Goal: Check status: Check status

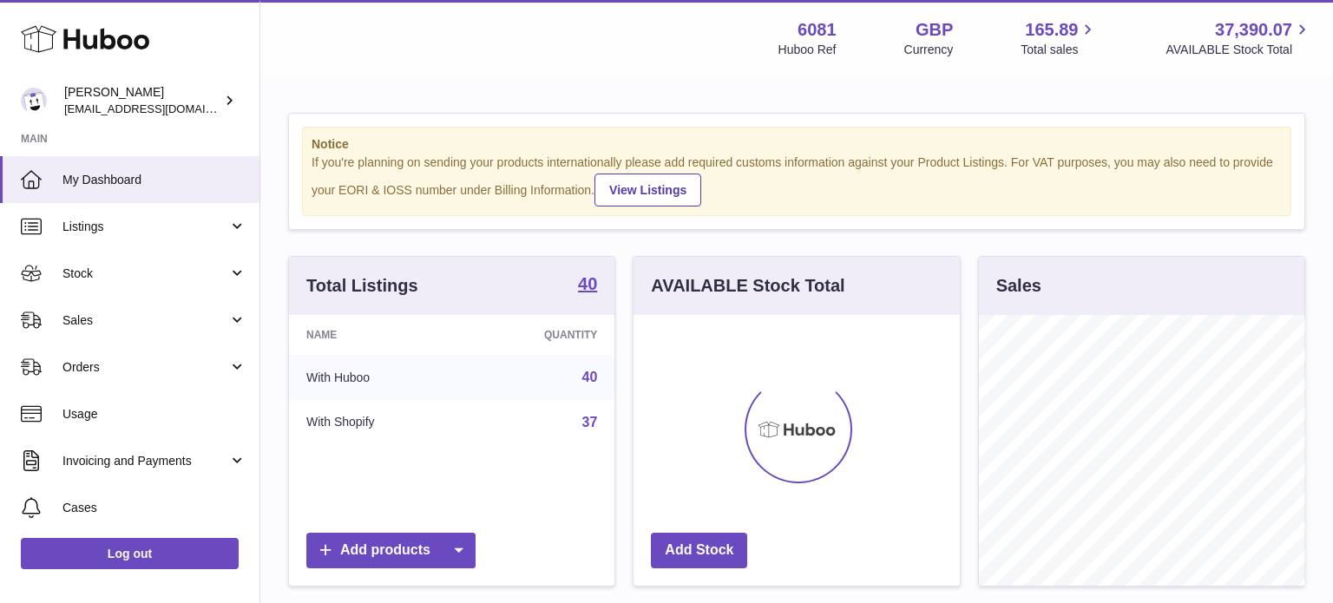
scroll to position [271, 325]
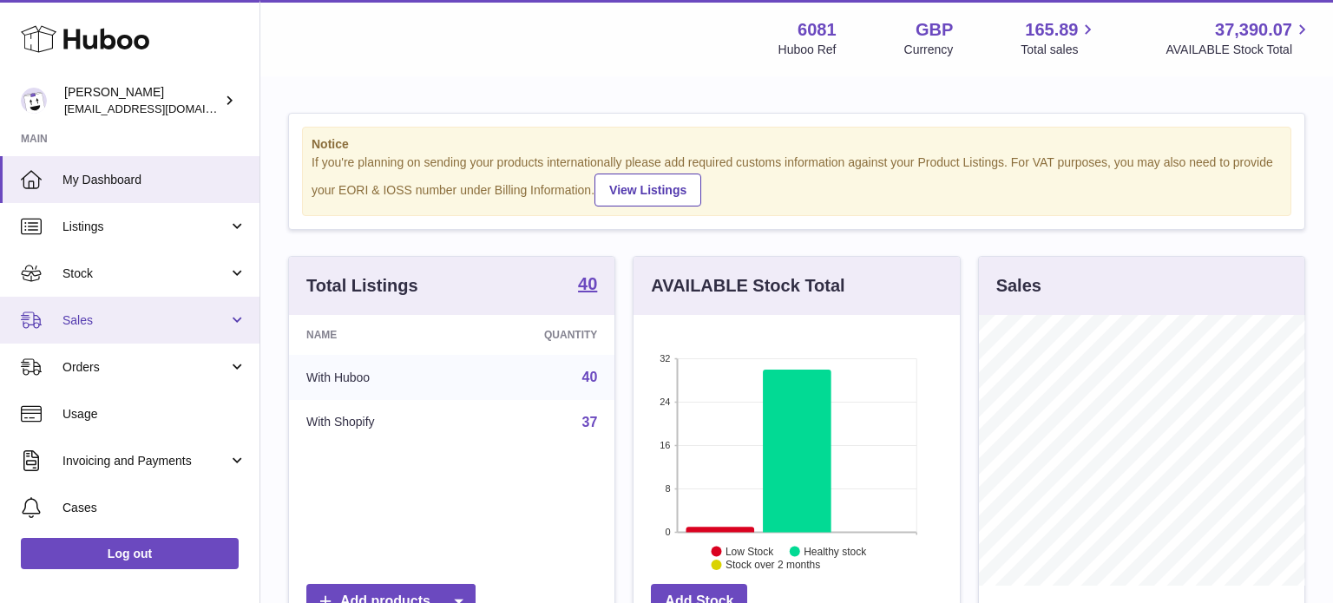
click at [90, 318] on span "Sales" at bounding box center [145, 320] width 166 height 16
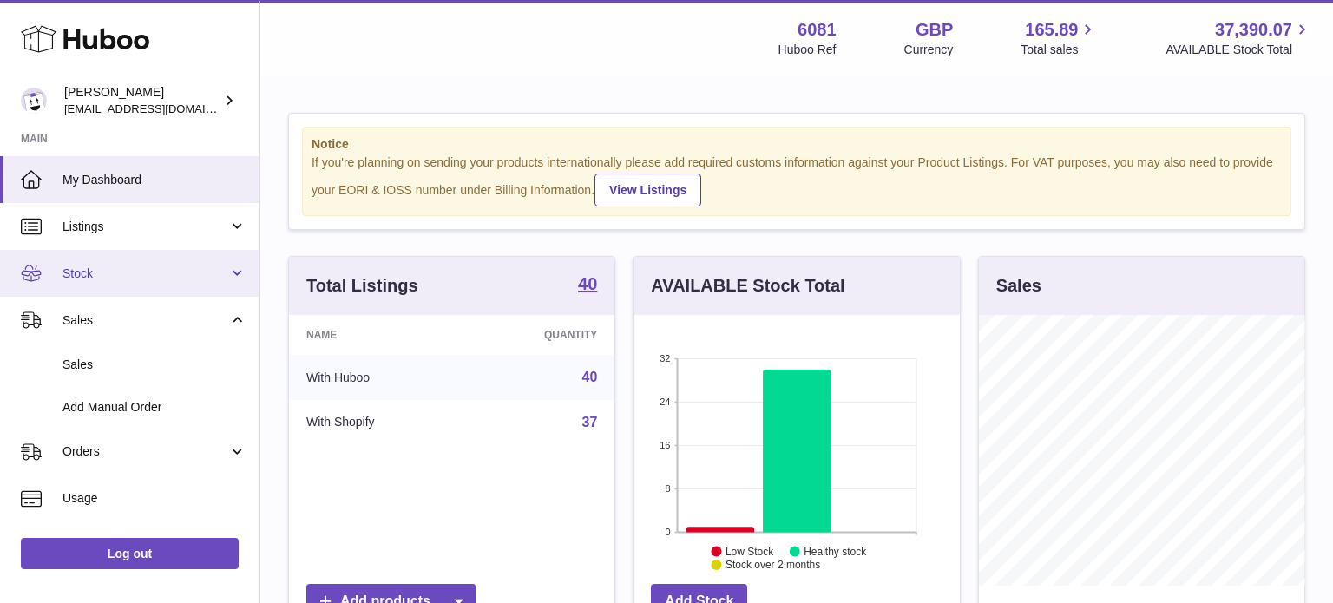
click at [82, 271] on span "Stock" at bounding box center [145, 274] width 166 height 16
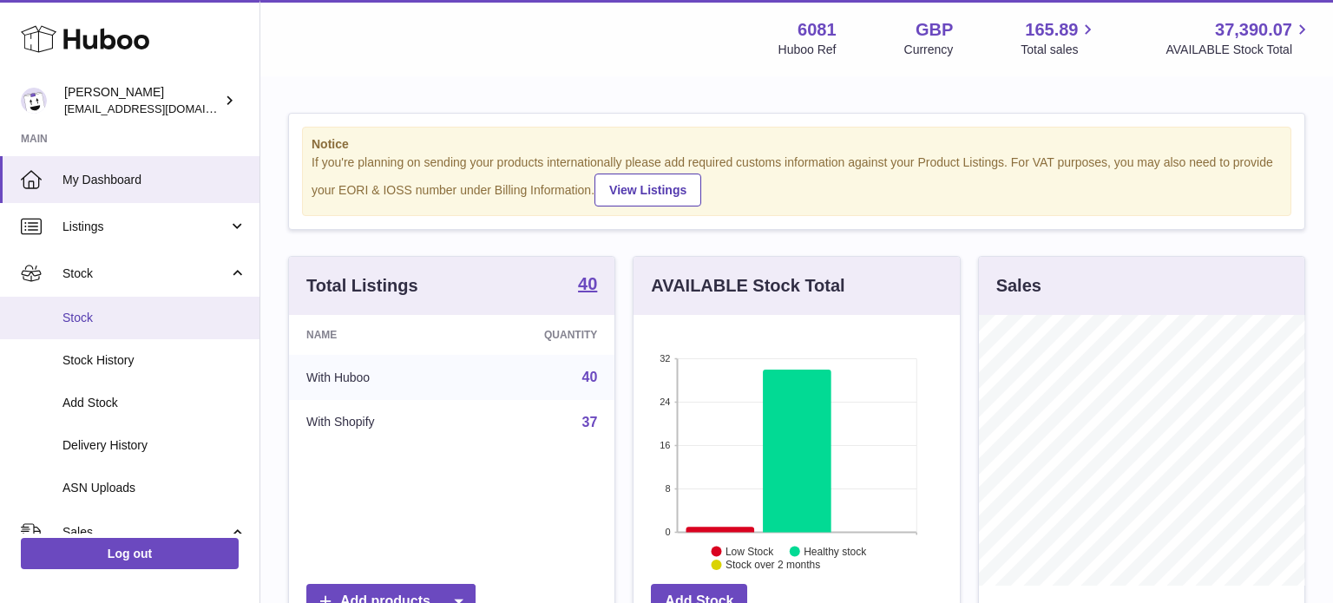
click at [97, 315] on span "Stock" at bounding box center [154, 318] width 184 height 16
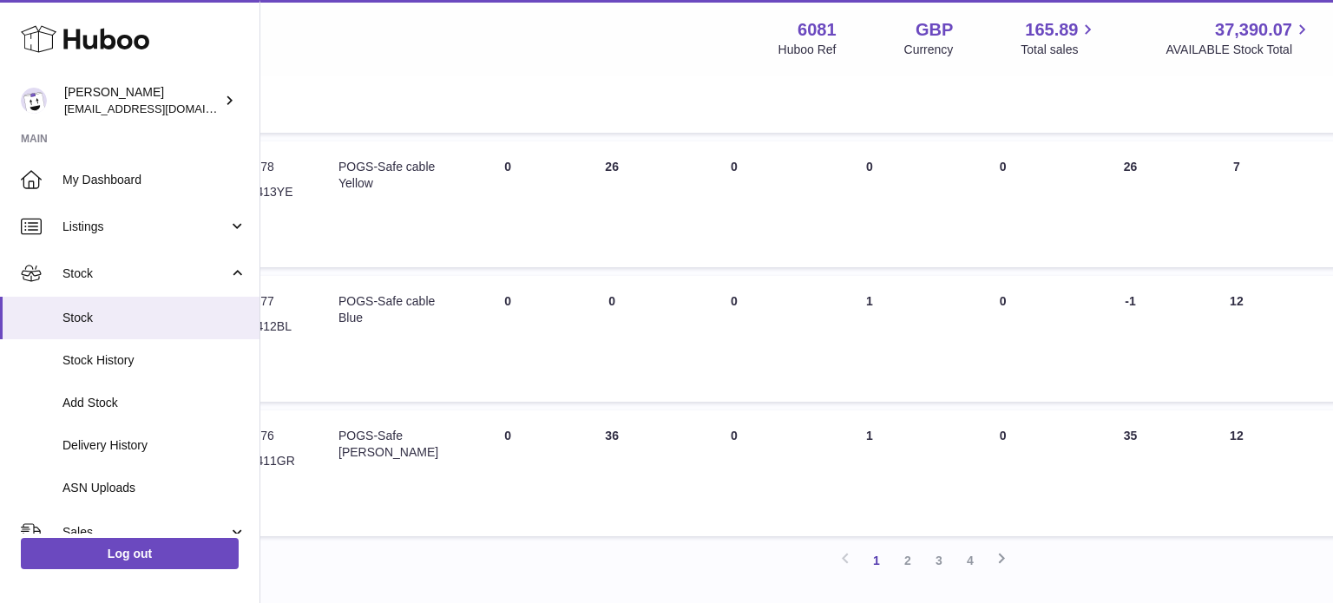
scroll to position [1161, 289]
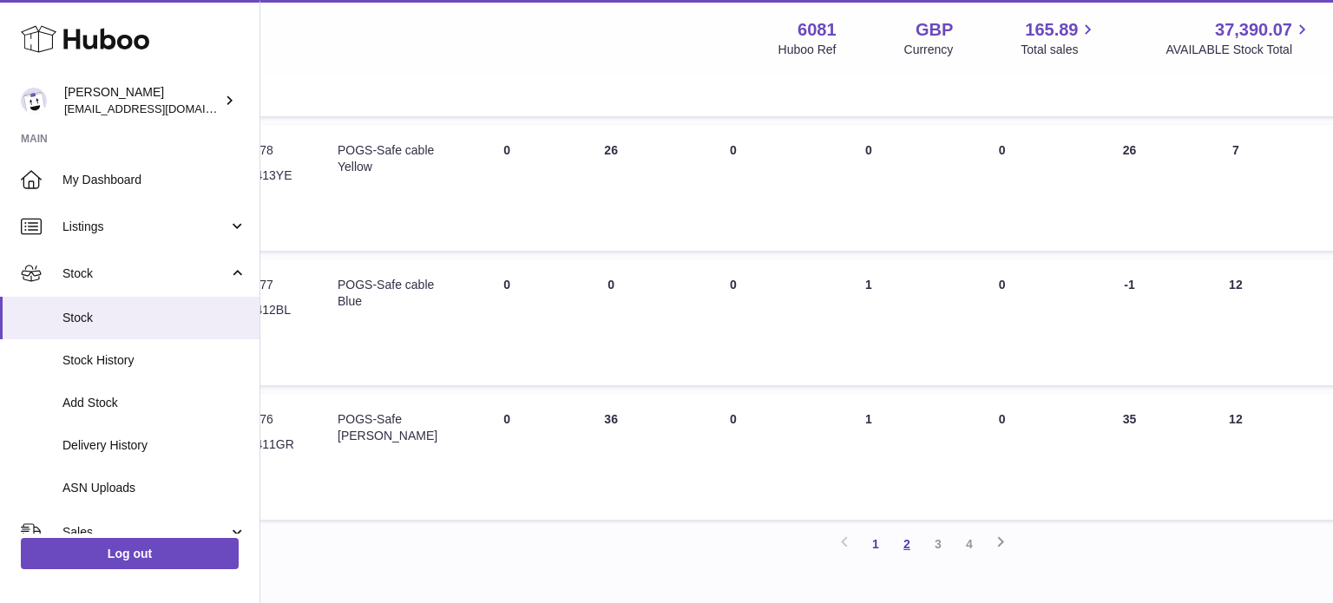
click at [900, 543] on link "2" at bounding box center [906, 544] width 31 height 31
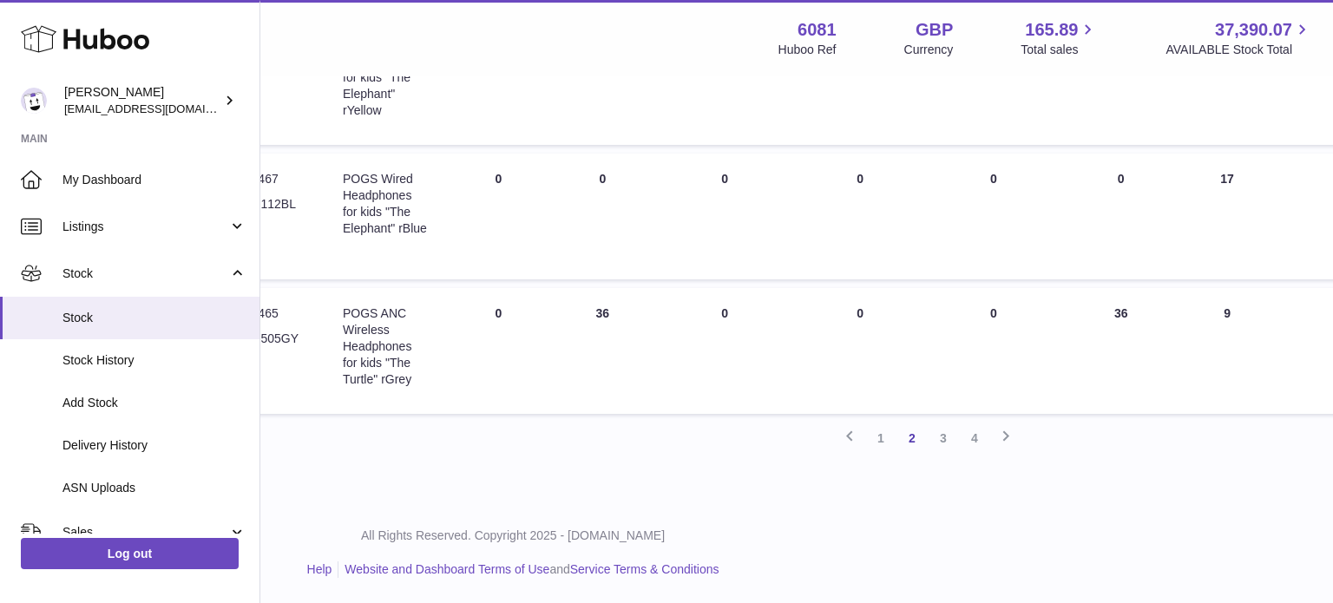
scroll to position [1267, 286]
click at [941, 440] on link "3" at bounding box center [940, 438] width 31 height 31
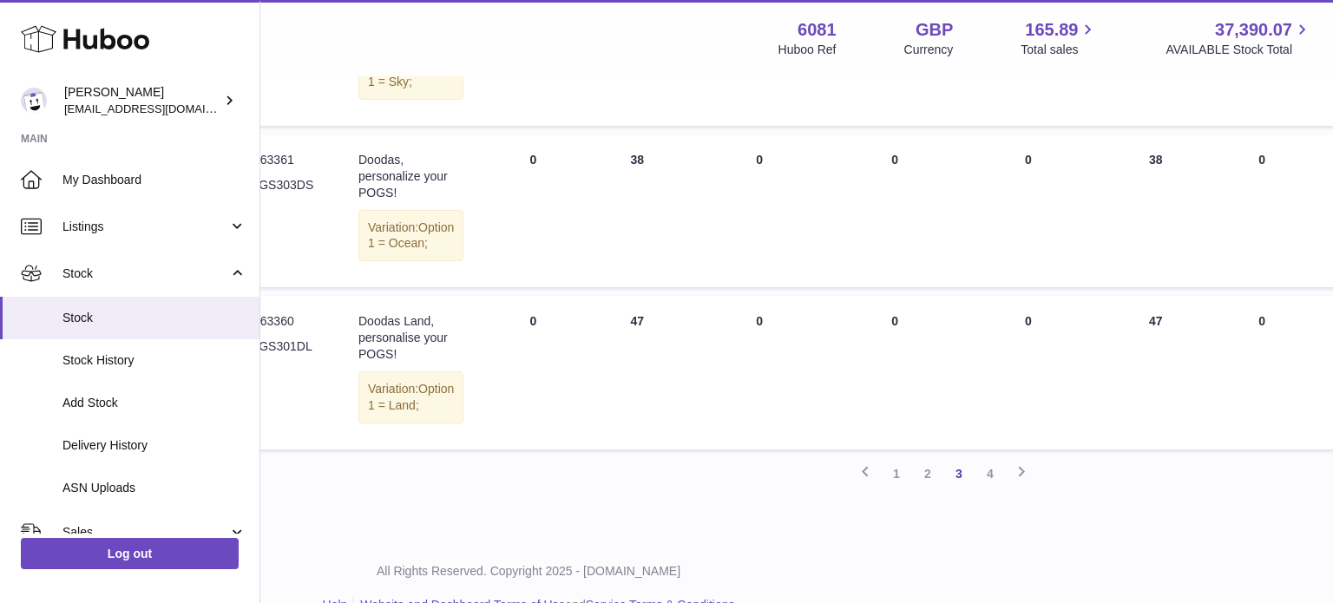
scroll to position [1326, 269]
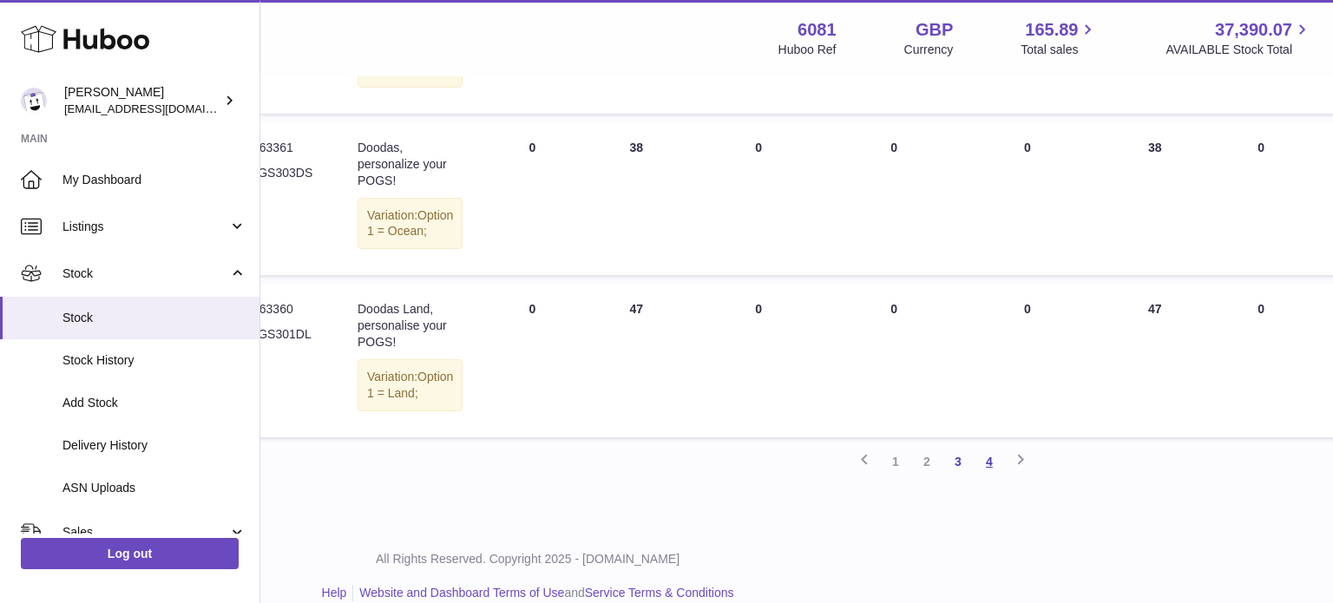
click at [991, 477] on link "4" at bounding box center [989, 461] width 31 height 31
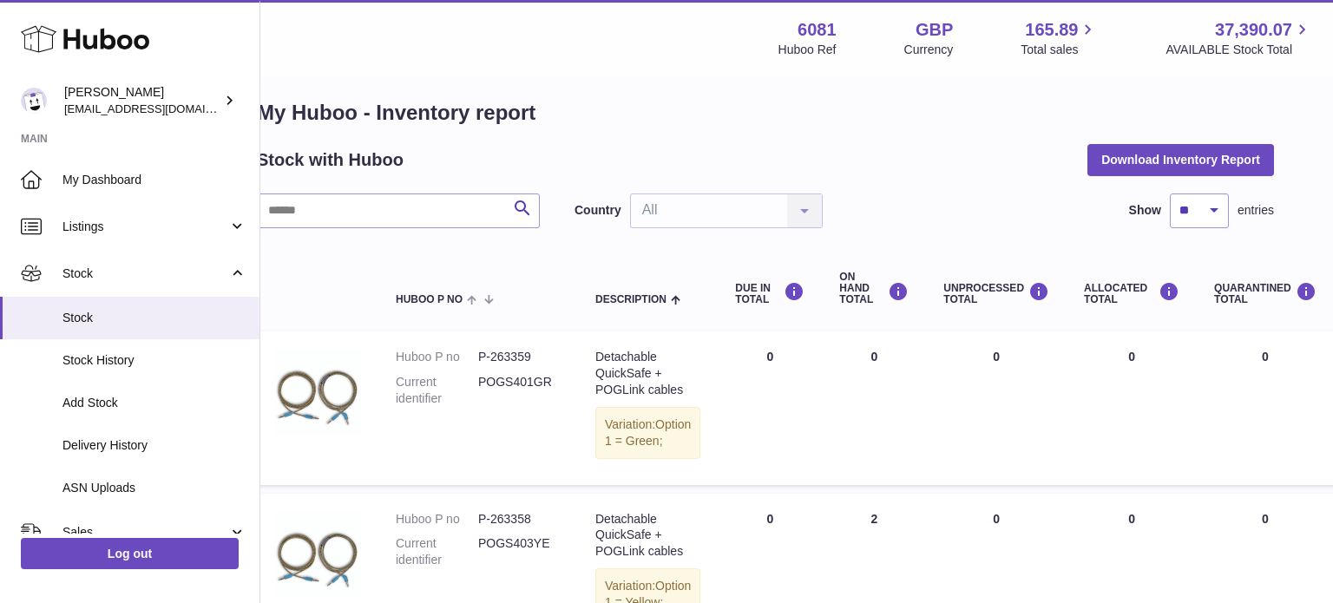
scroll to position [14, 0]
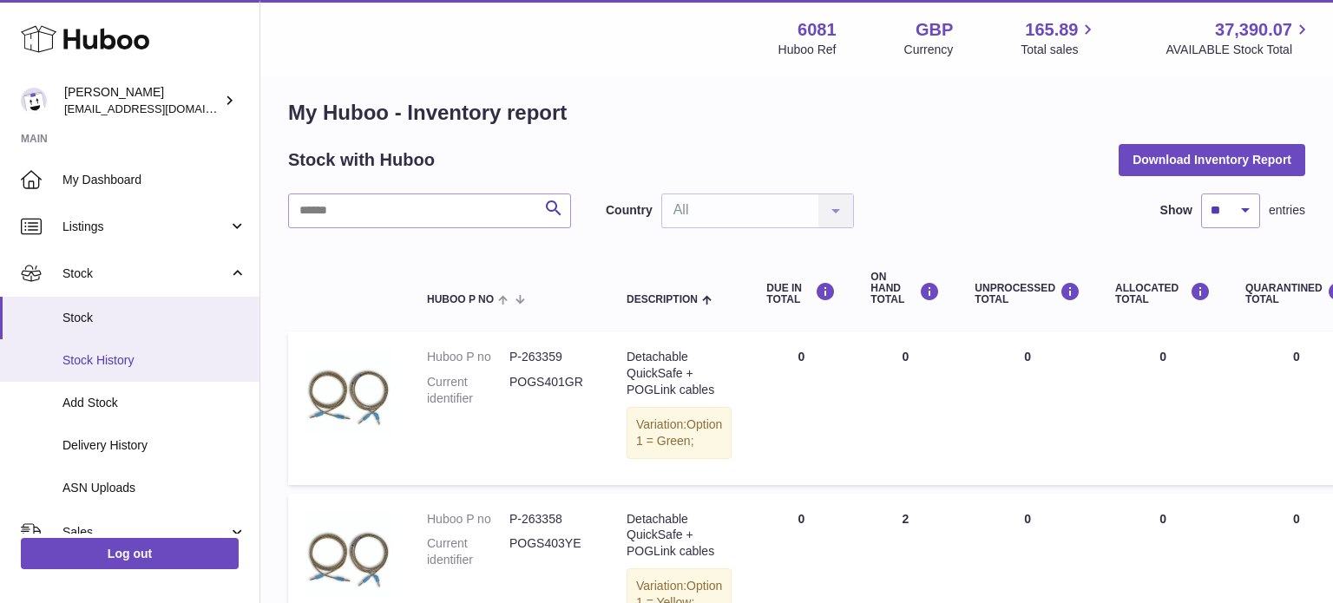
click at [139, 371] on link "Stock History" at bounding box center [129, 360] width 259 height 43
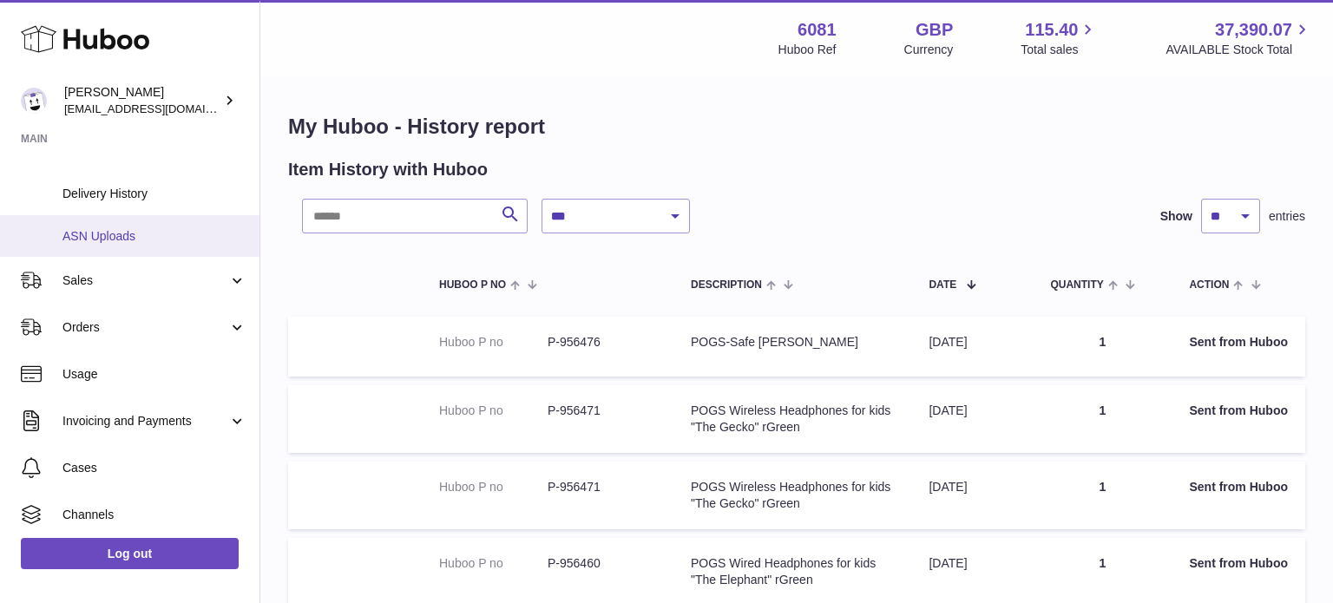
scroll to position [250, 0]
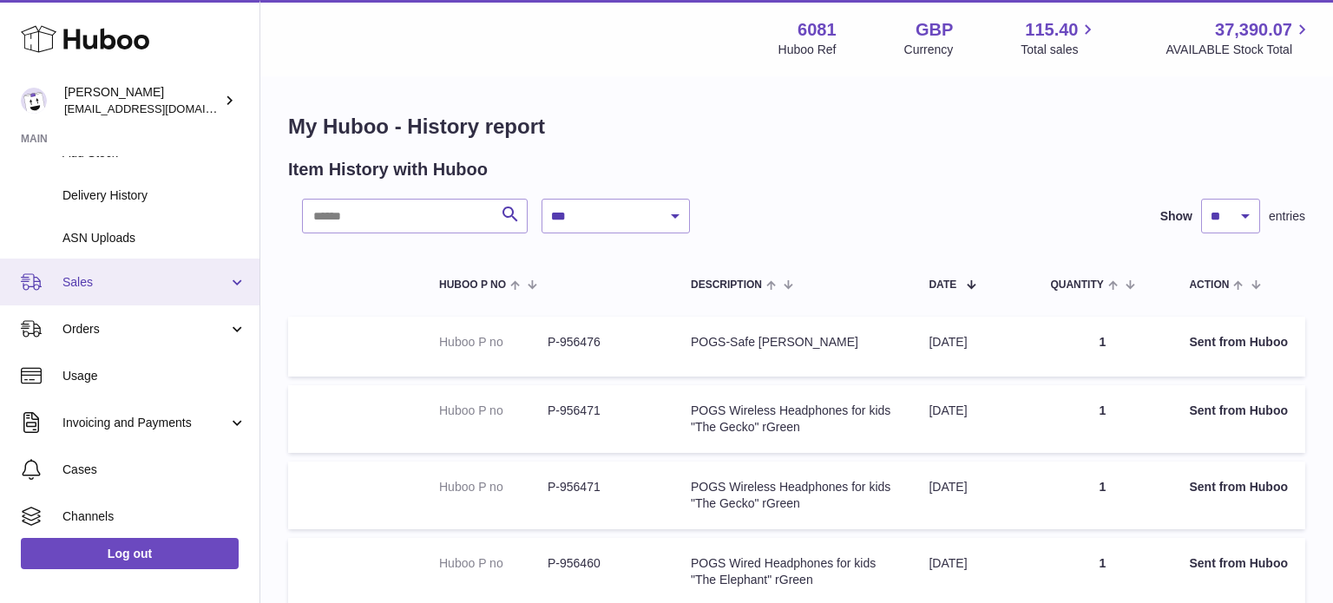
click at [134, 285] on span "Sales" at bounding box center [145, 282] width 166 height 16
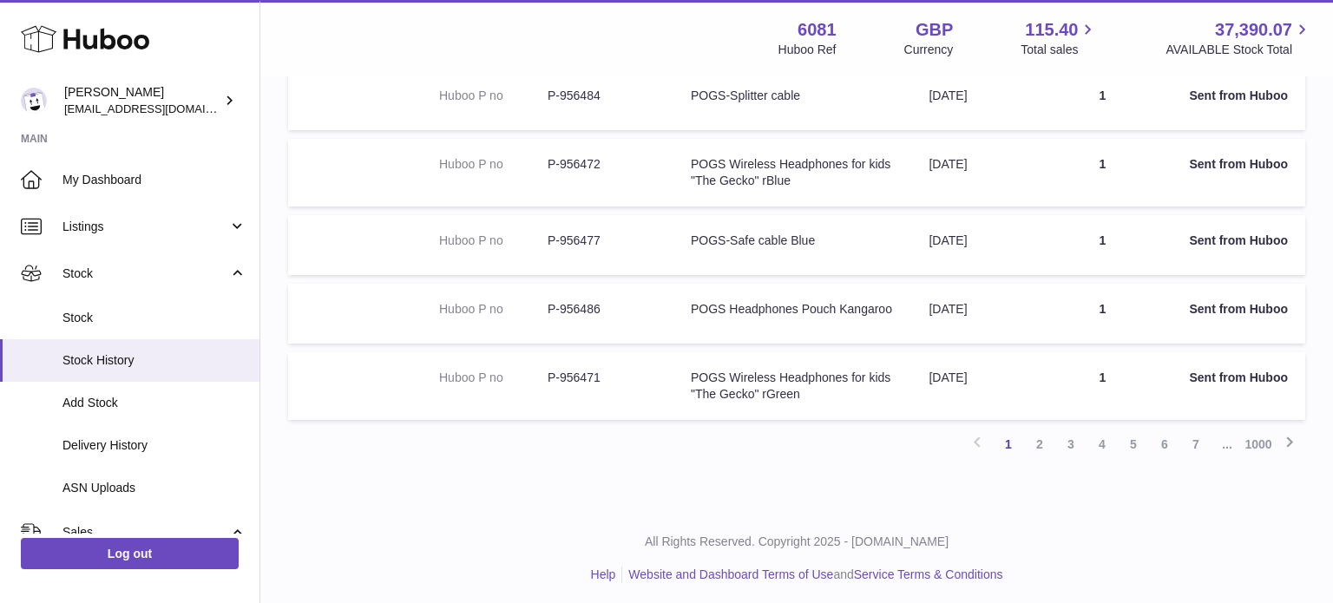
scroll to position [0, 0]
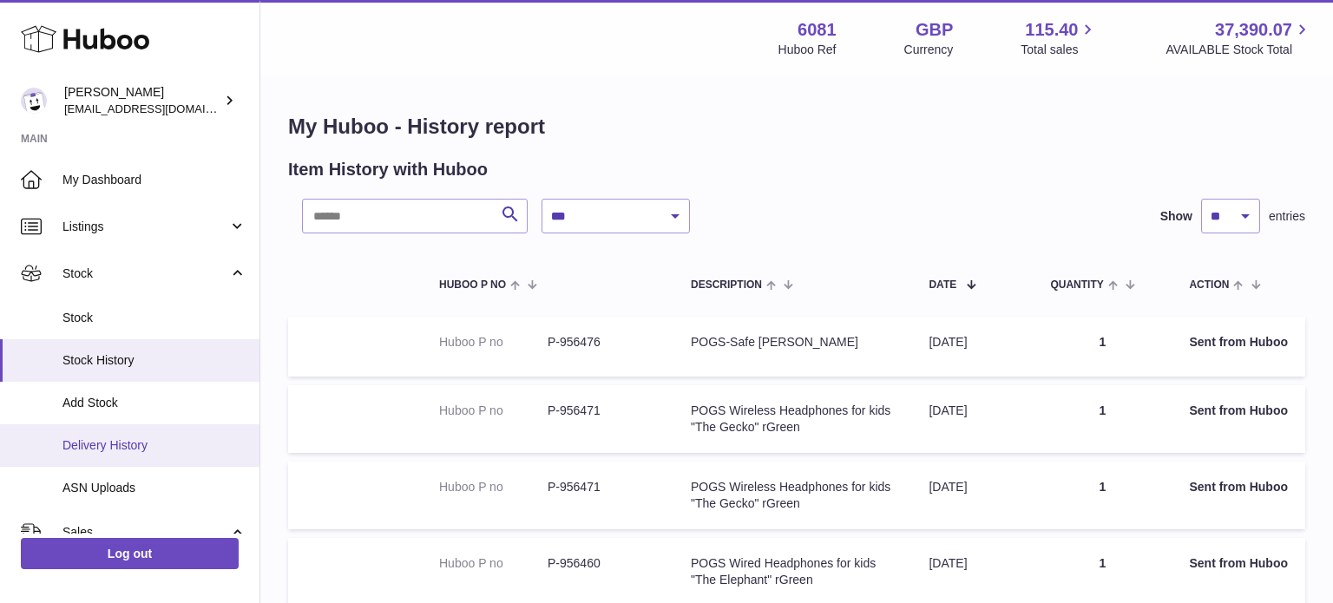
click at [89, 441] on span "Delivery History" at bounding box center [154, 445] width 184 height 16
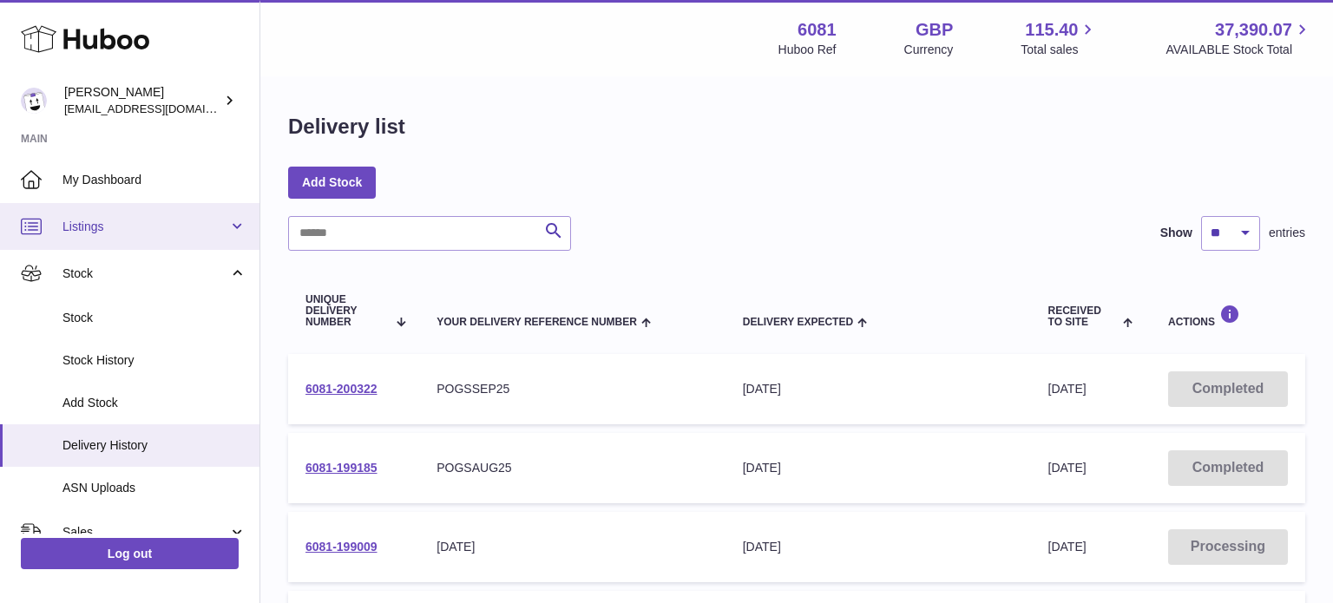
click at [139, 228] on span "Listings" at bounding box center [145, 227] width 166 height 16
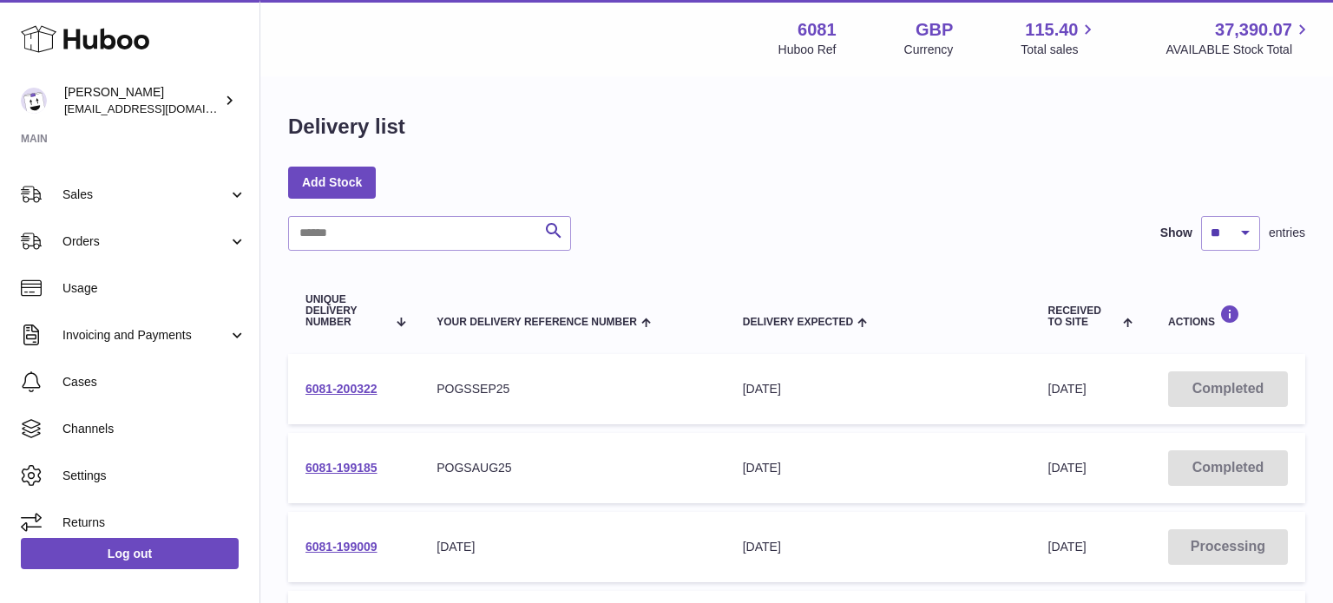
scroll to position [476, 0]
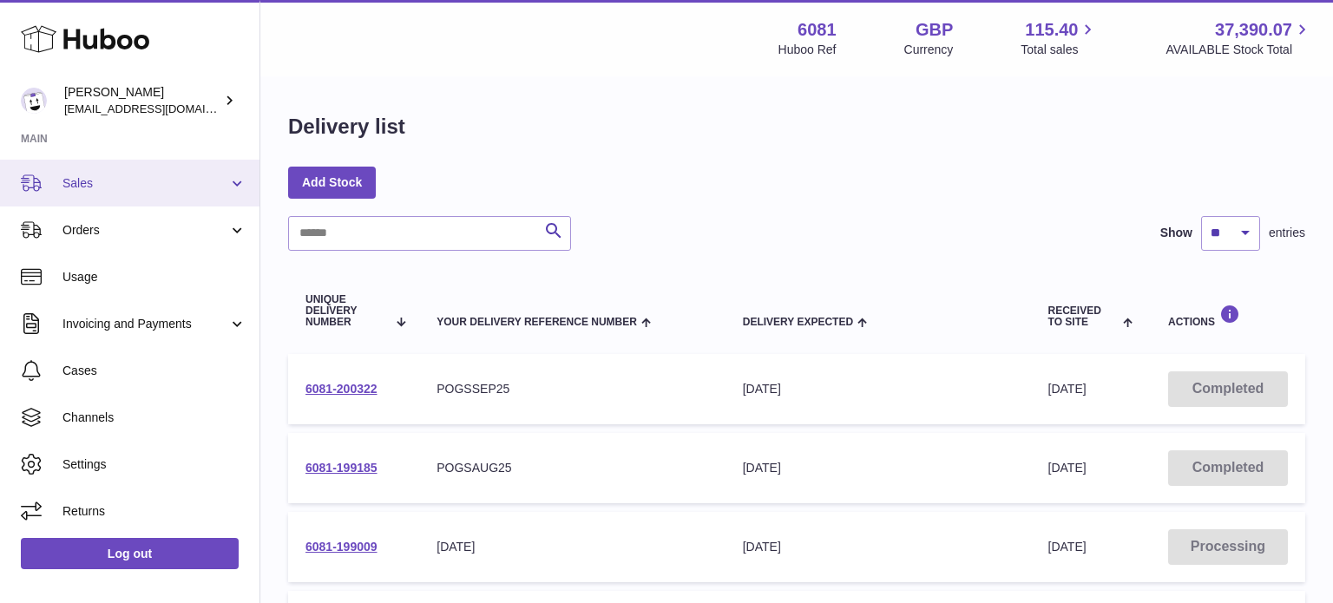
click at [90, 188] on span "Sales" at bounding box center [145, 183] width 166 height 16
